Goal: Information Seeking & Learning: Learn about a topic

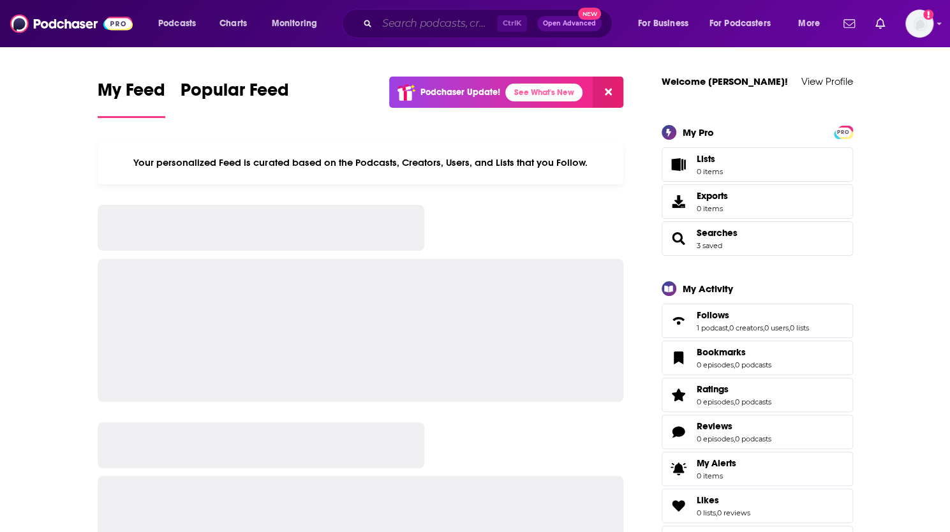
click at [432, 26] on input "Search podcasts, credits, & more..." at bounding box center [437, 23] width 120 height 20
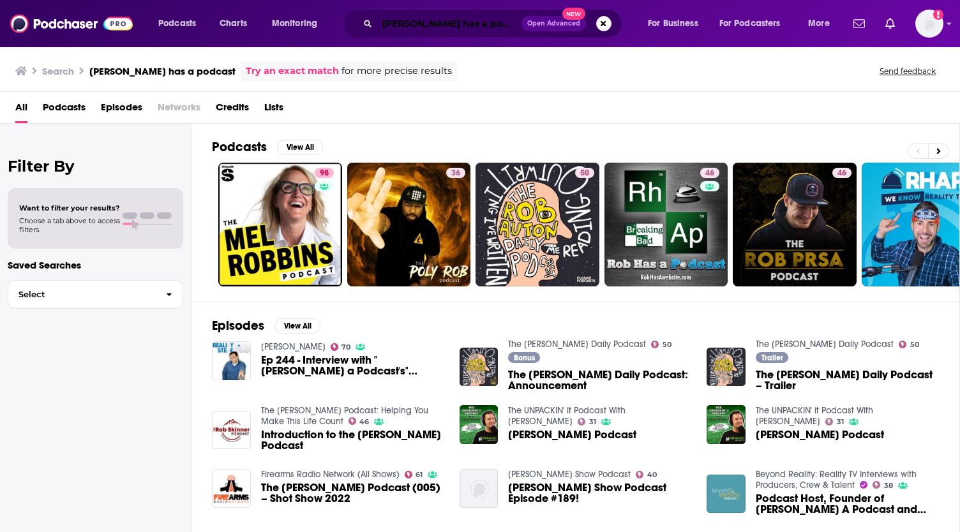
click at [416, 21] on input "[PERSON_NAME] has a podcast" at bounding box center [449, 23] width 144 height 20
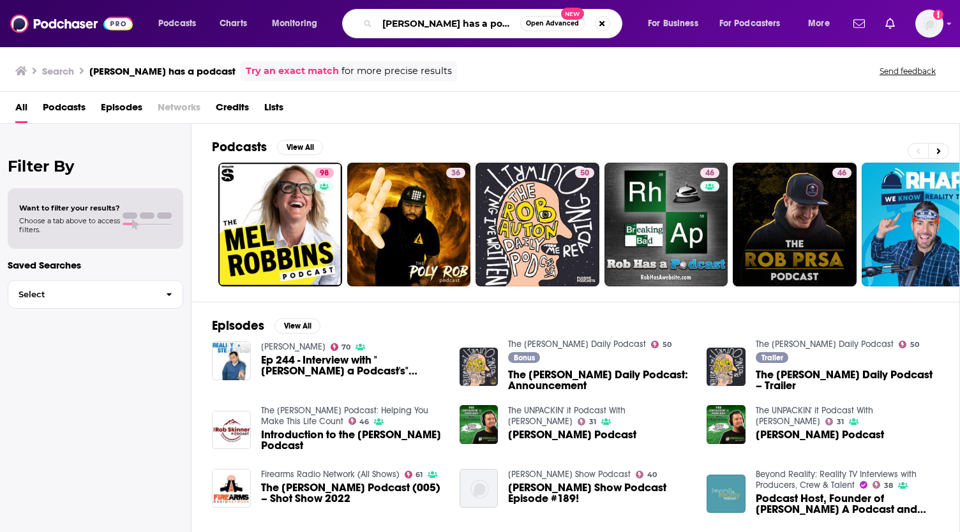
paste input "[PERSON_NAME] Has a Podcast | Survivor, Big Brother & Reality TV"
type input "[PERSON_NAME] Has a Podcast | Survivor, Big Brother & Reality TV"
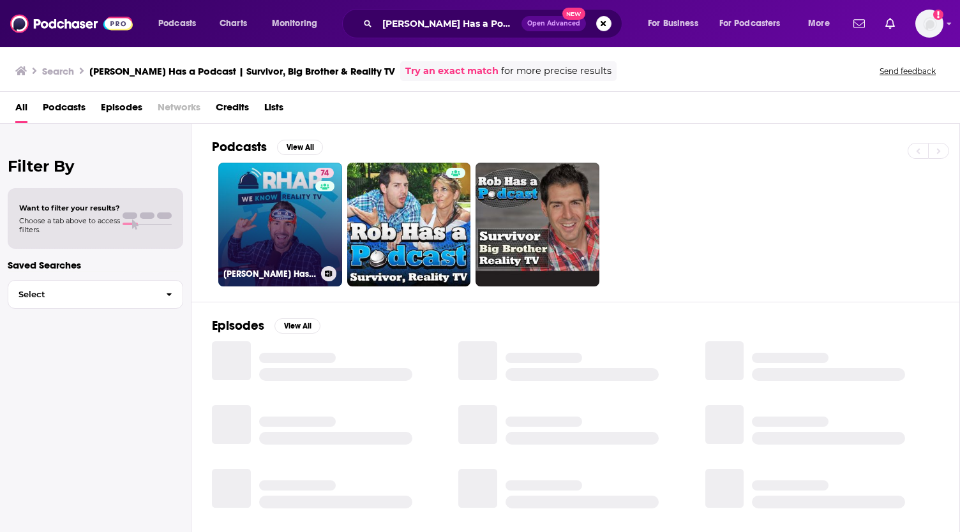
click at [318, 221] on div "74" at bounding box center [326, 217] width 22 height 98
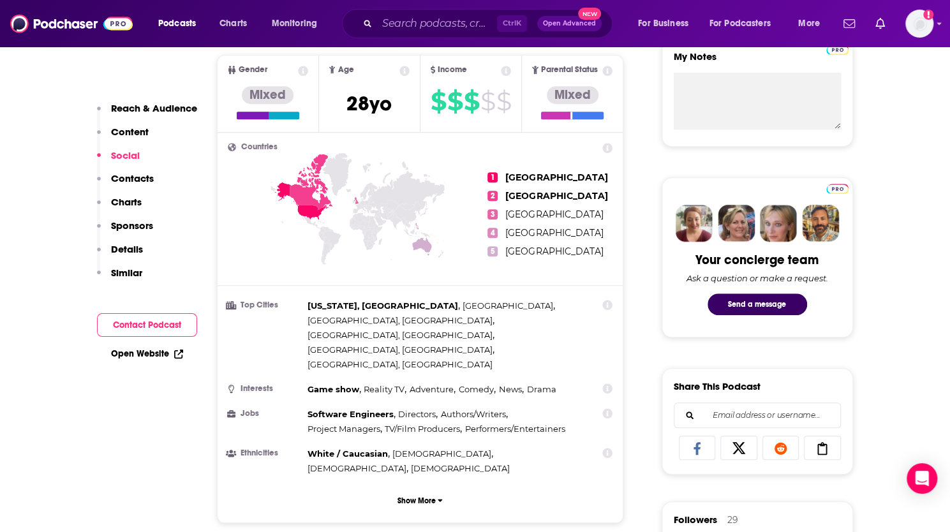
scroll to position [880, 0]
